Goal: Share content

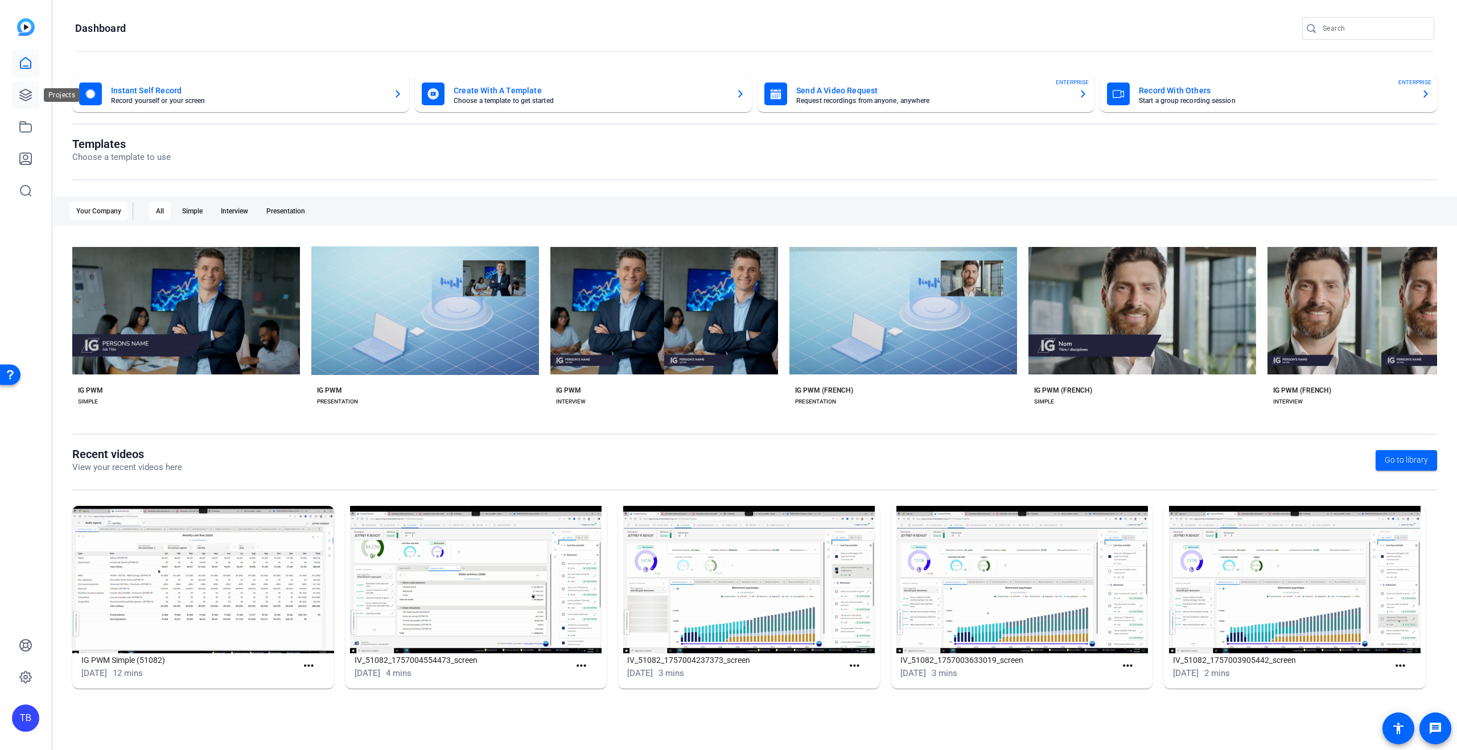
click at [20, 99] on icon at bounding box center [26, 95] width 14 height 14
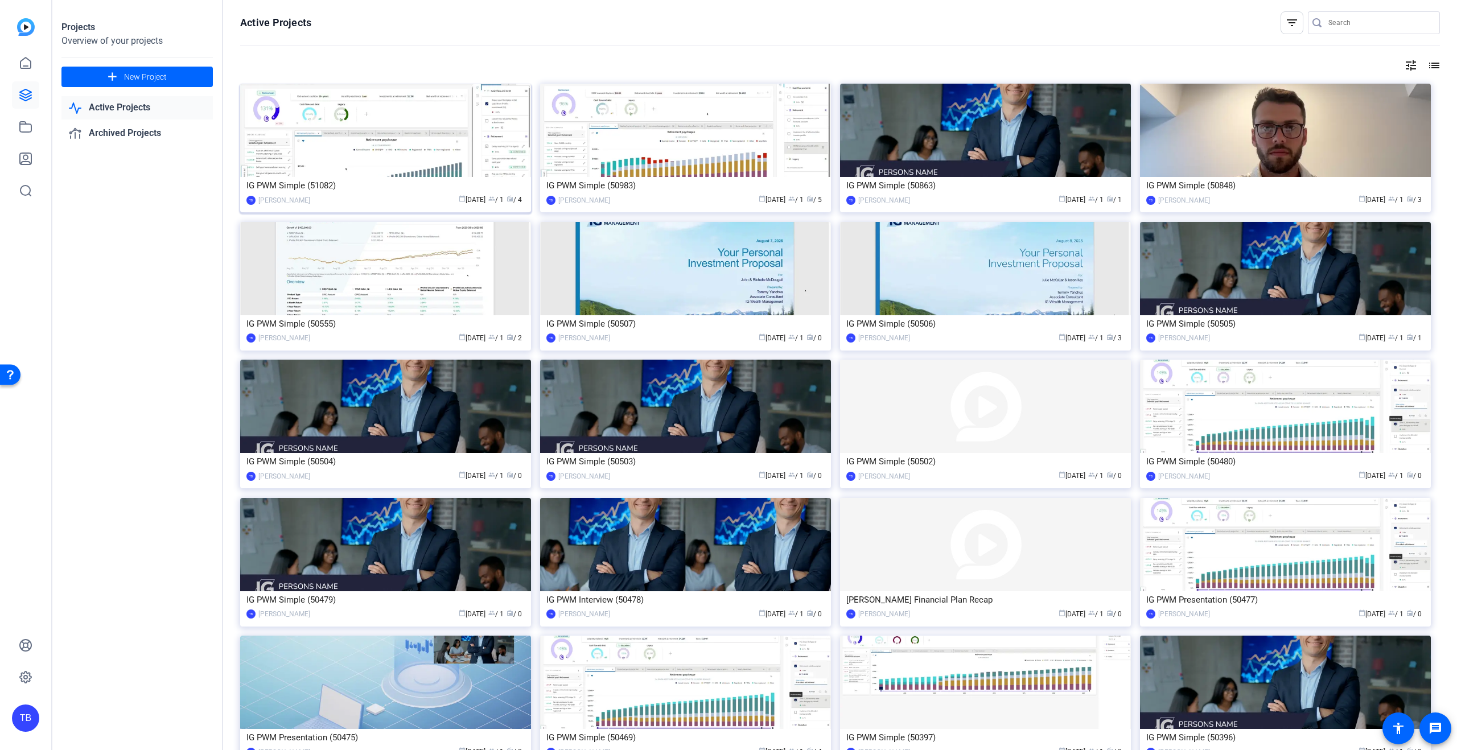
click at [353, 147] on img at bounding box center [385, 130] width 291 height 93
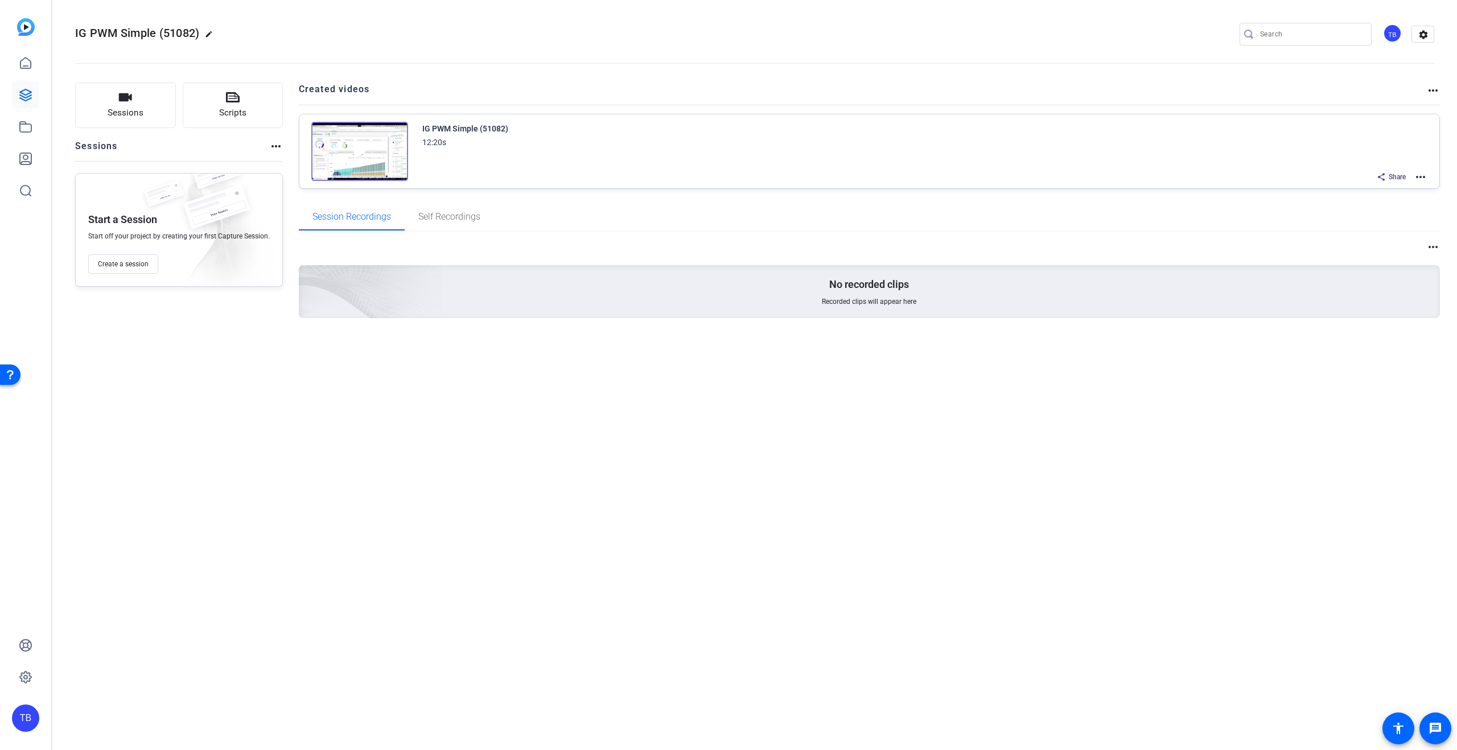
click at [371, 150] on img at bounding box center [359, 151] width 97 height 59
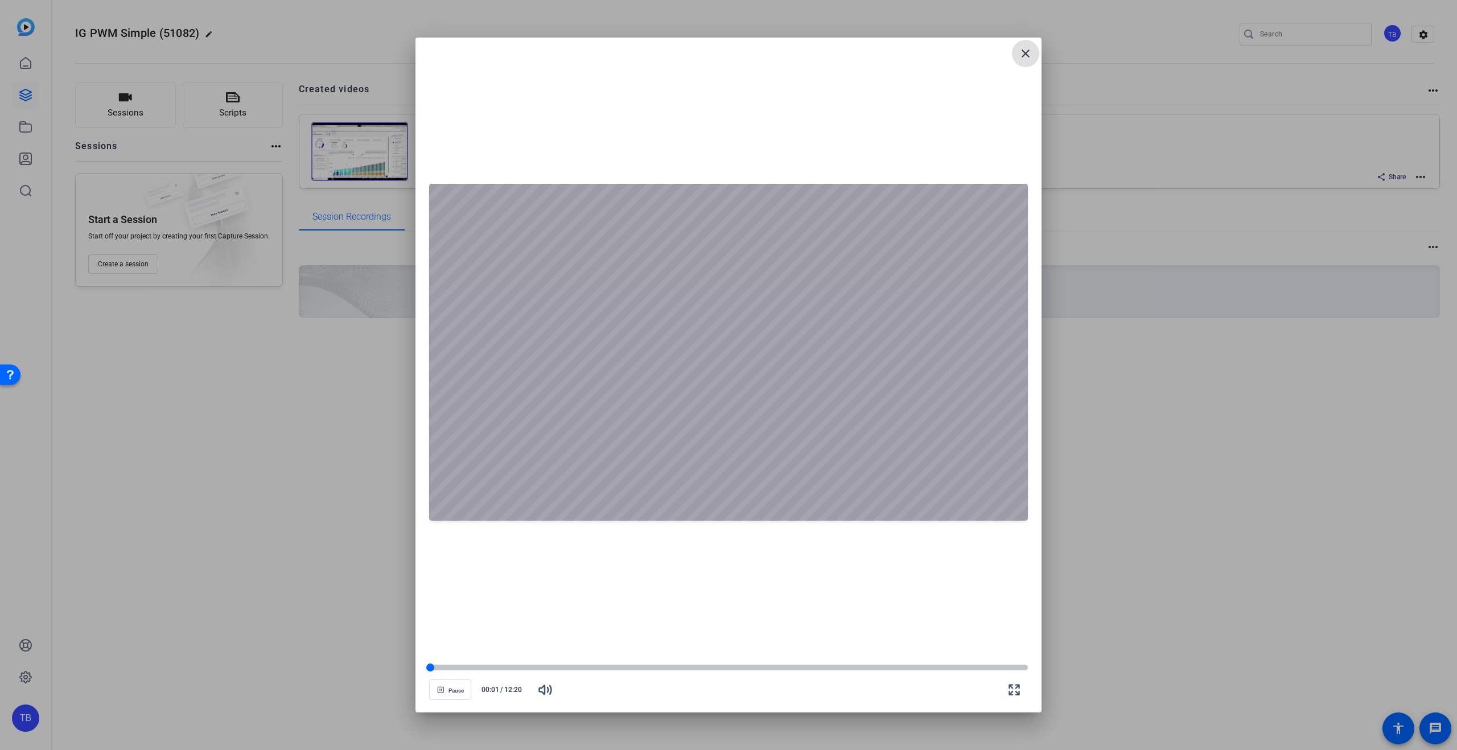
click at [484, 667] on div at bounding box center [728, 668] width 599 height 6
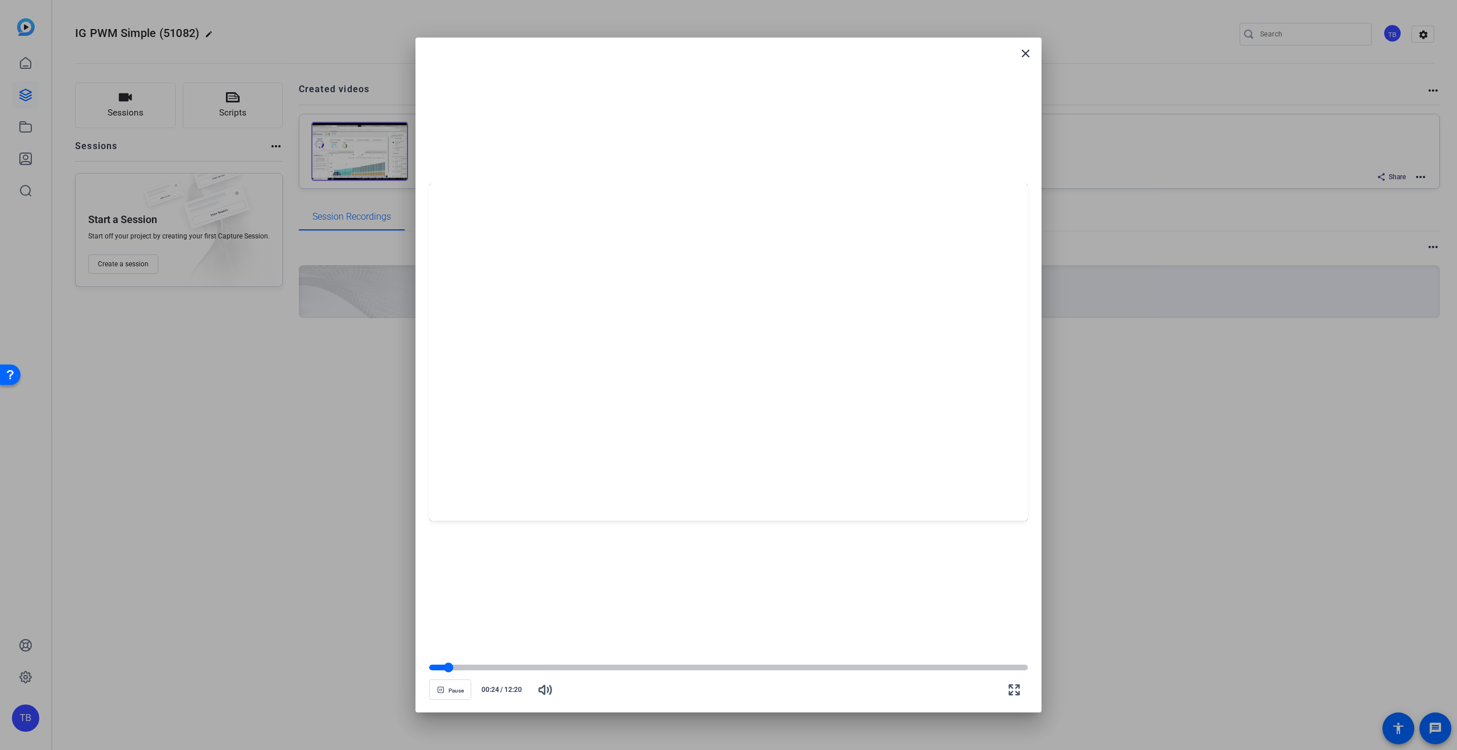
drag, startPoint x: 484, startPoint y: 667, endPoint x: 449, endPoint y: 664, distance: 36.0
click at [449, 664] on div at bounding box center [449, 668] width 10 height 10
click at [1026, 56] on mat-icon "close" at bounding box center [1026, 54] width 14 height 14
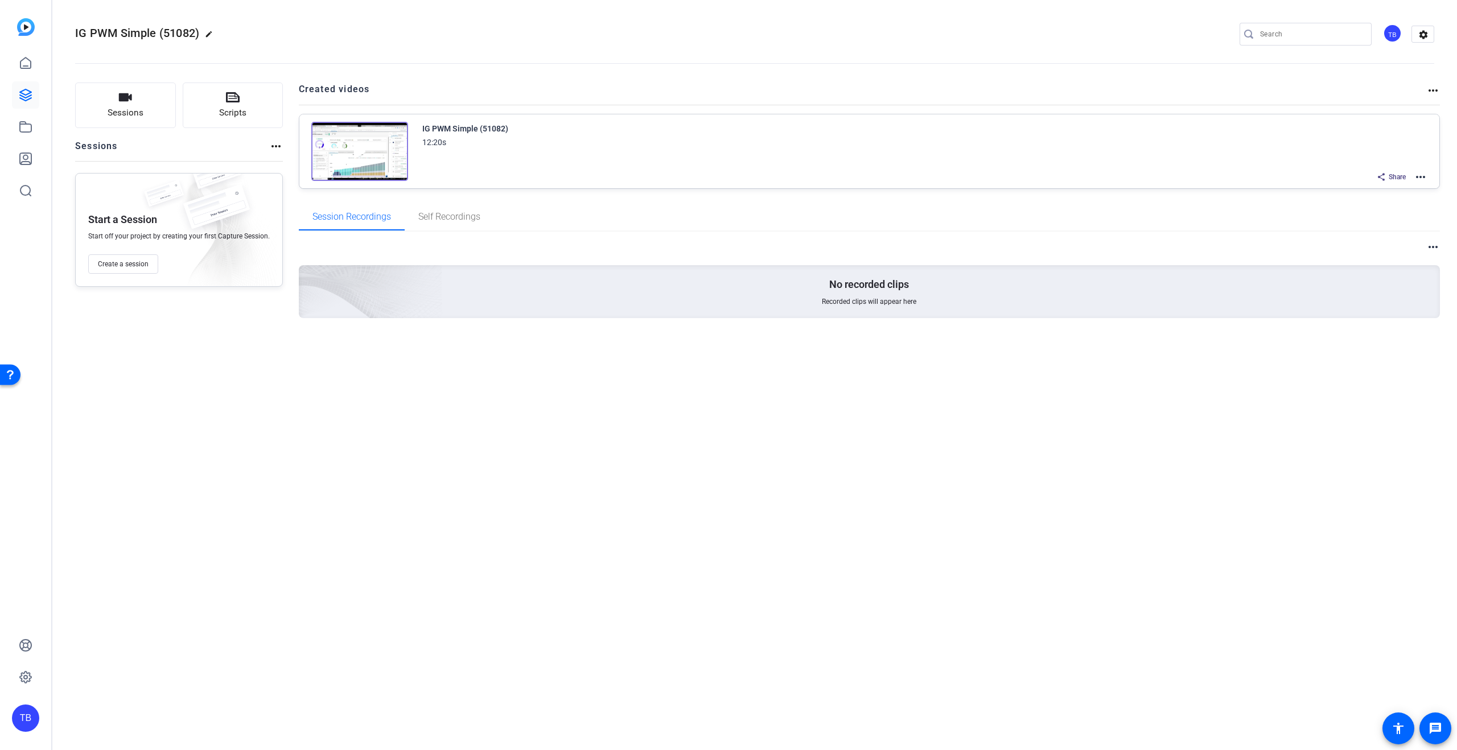
click at [1424, 175] on mat-icon "more_horiz" at bounding box center [1421, 177] width 14 height 14
click at [1384, 173] on div at bounding box center [728, 375] width 1457 height 750
click at [1386, 174] on div "Share" at bounding box center [1391, 177] width 40 height 15
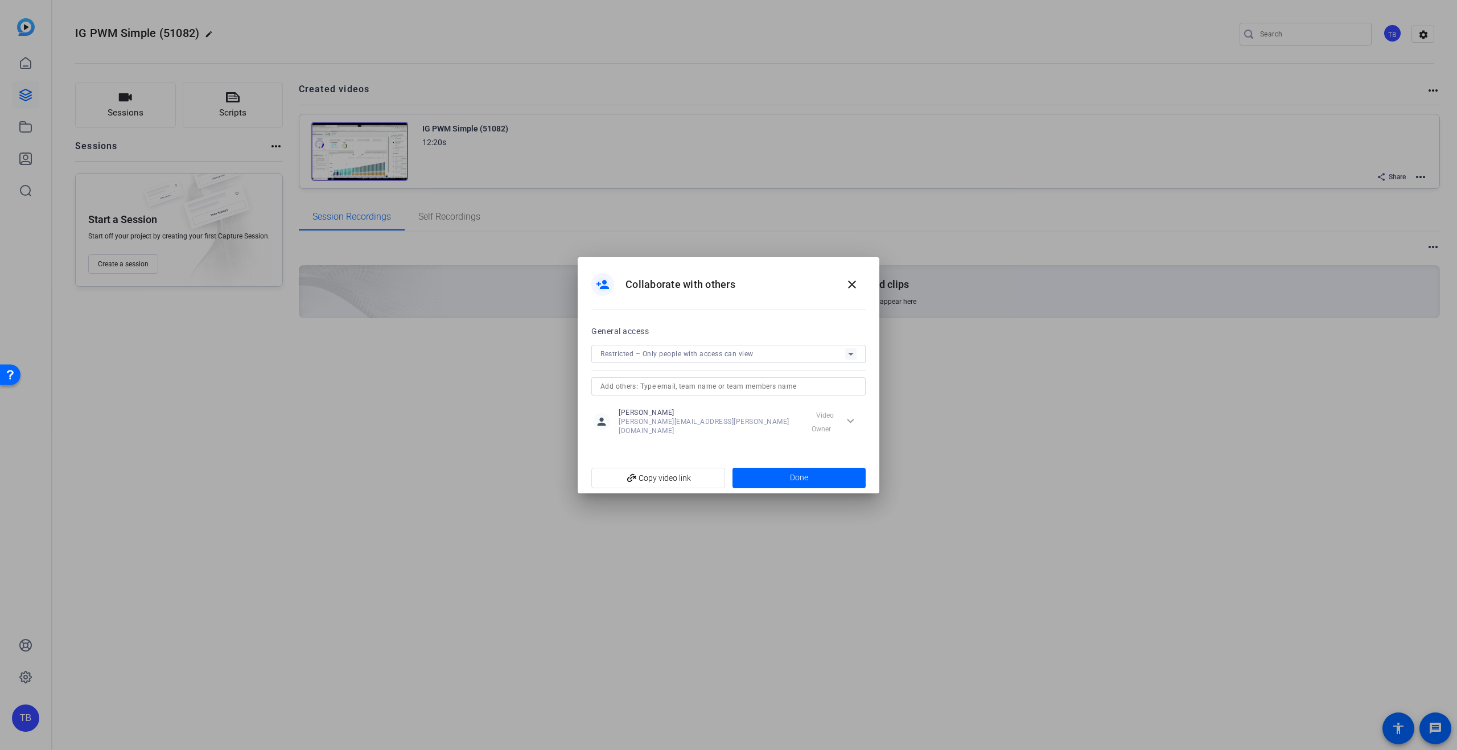
click at [679, 358] on span "Restricted – Only people with access can view" at bounding box center [677, 354] width 153 height 8
click at [670, 412] on mat-option "Public – Anyone with the link can view" at bounding box center [728, 405] width 274 height 23
click at [861, 331] on span "button" at bounding box center [857, 331] width 17 height 8
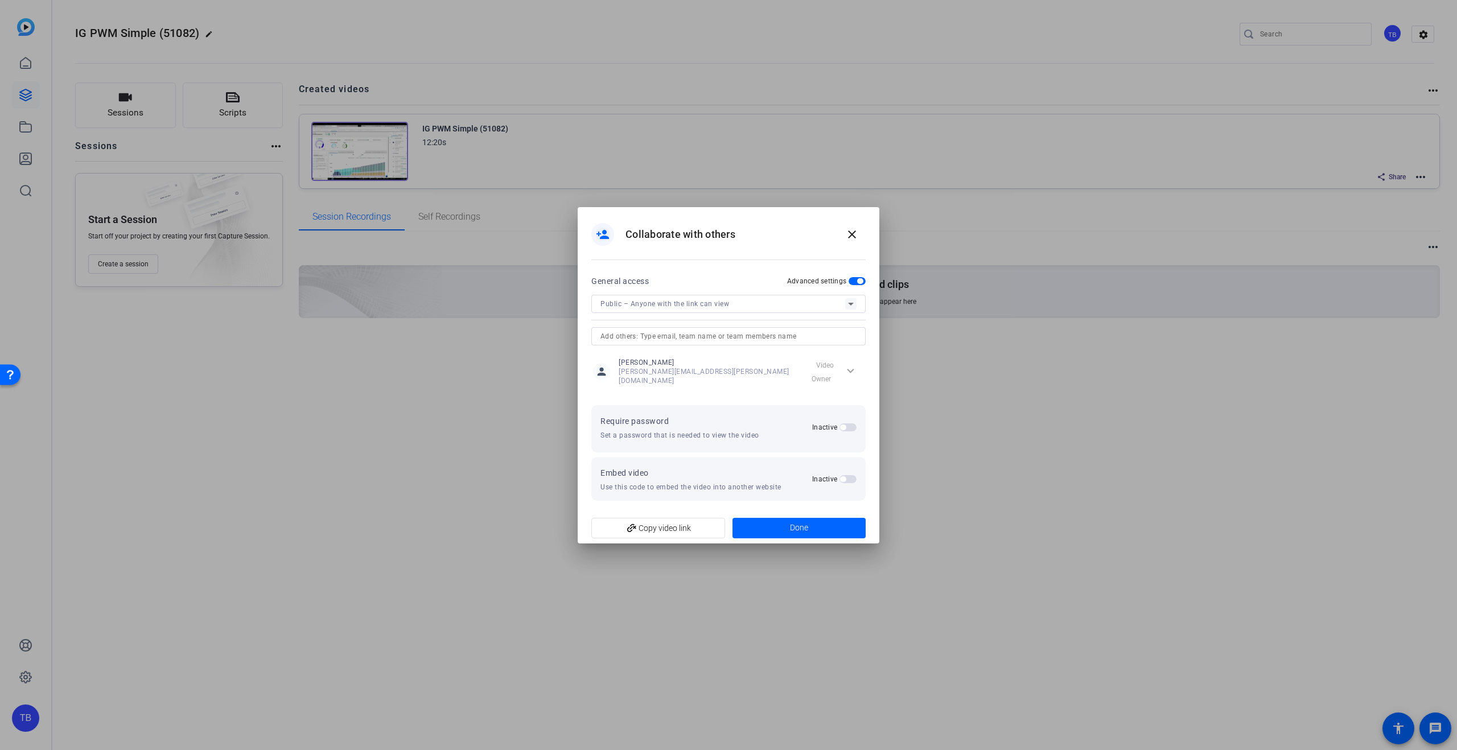
click at [849, 424] on span "button" at bounding box center [848, 428] width 17 height 8
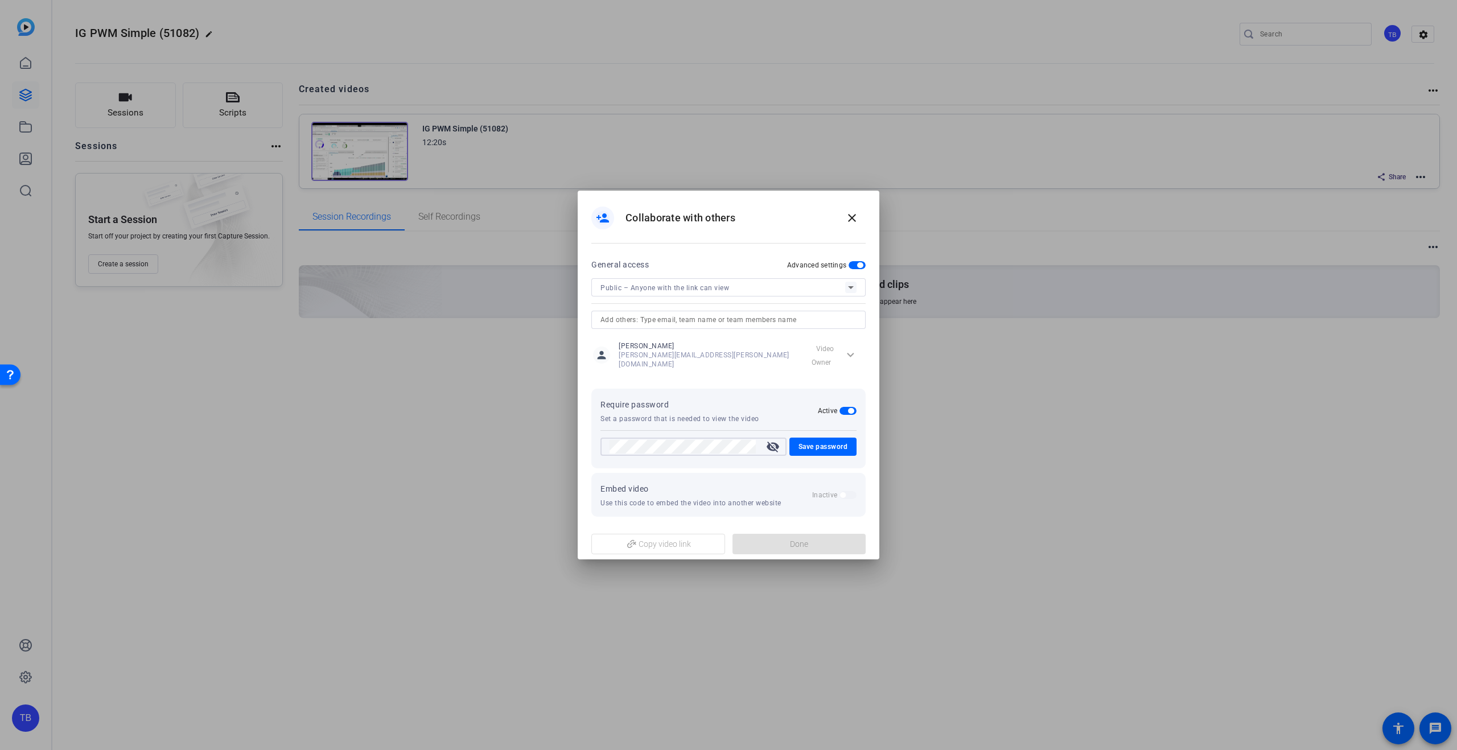
click at [767, 441] on mat-icon "visibility_off" at bounding box center [772, 447] width 27 height 14
click at [818, 445] on span "Save password" at bounding box center [824, 447] width 50 height 14
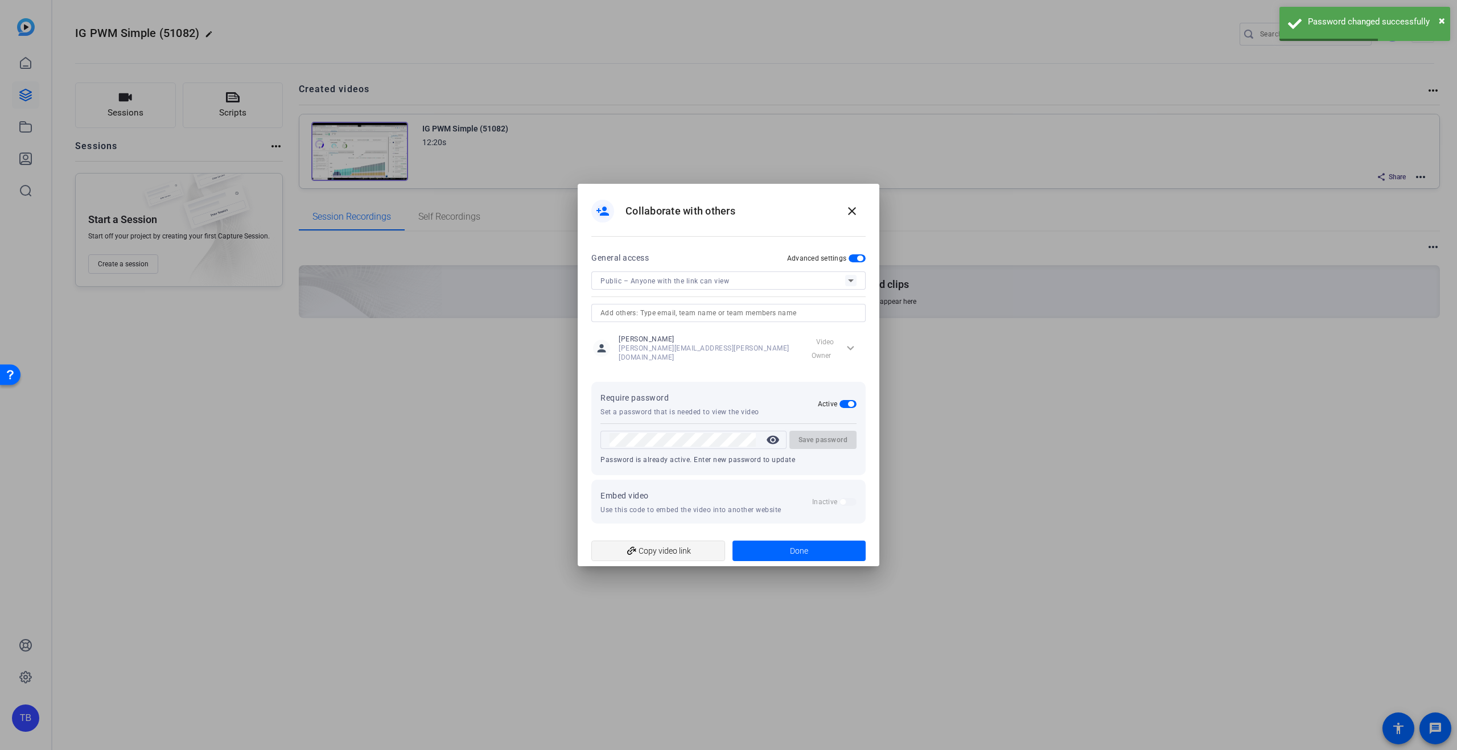
click at [685, 547] on span "add_link Copy video link" at bounding box center [659, 551] width 116 height 22
click at [792, 545] on span "Done" at bounding box center [799, 551] width 18 height 12
